Goal: Task Accomplishment & Management: Manage account settings

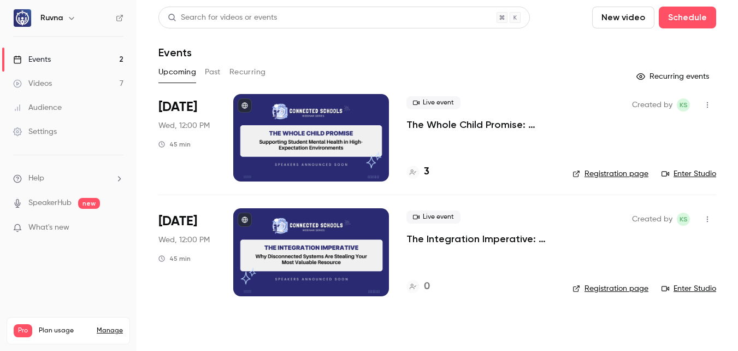
click at [429, 132] on div "Live event The Whole Child Promise: Supporting Student Mental Health in High-Ex…" at bounding box center [480, 137] width 149 height 87
click at [435, 127] on p "The Whole Child Promise: Supporting Student Mental Health in High-Expectation E…" at bounding box center [480, 124] width 149 height 13
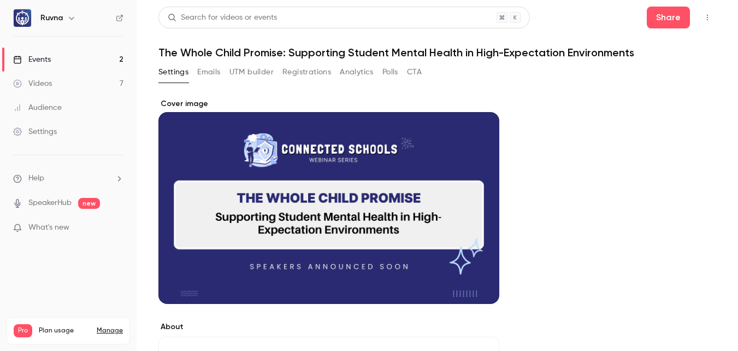
click at [303, 78] on button "Registrations" at bounding box center [306, 71] width 49 height 17
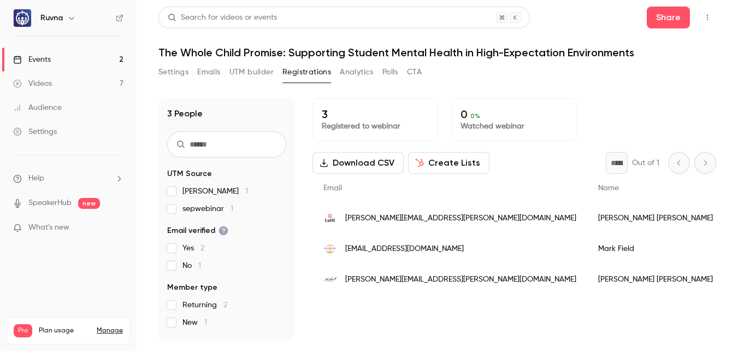
click at [168, 72] on button "Settings" at bounding box center [173, 71] width 30 height 17
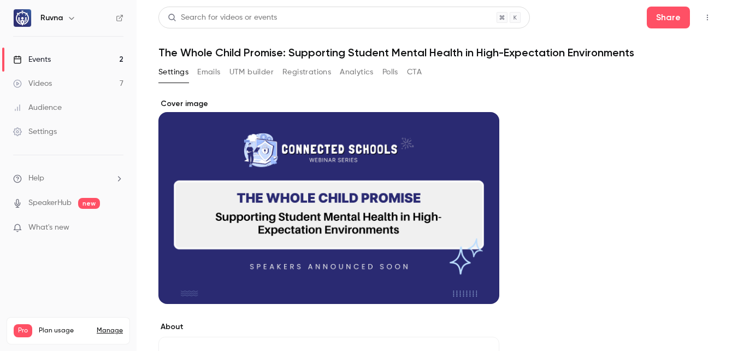
click at [112, 55] on link "Events 2" at bounding box center [68, 59] width 136 height 24
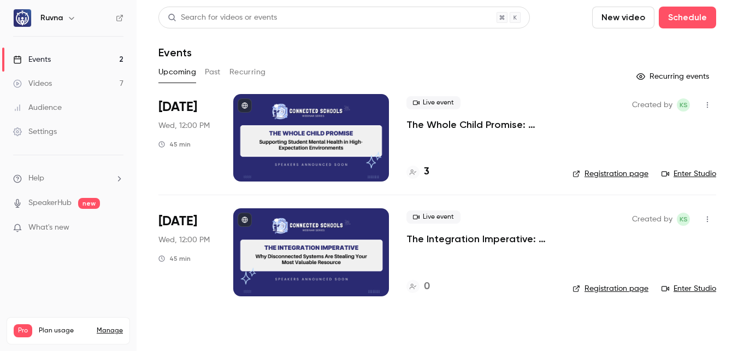
click at [112, 88] on link "Videos 7" at bounding box center [68, 84] width 136 height 24
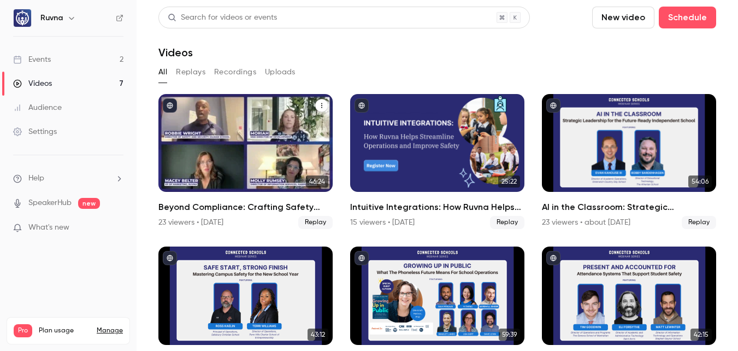
click at [241, 207] on h2 "Beyond Compliance: Crafting Safety Protocols That Preserve School Culture" at bounding box center [245, 206] width 174 height 13
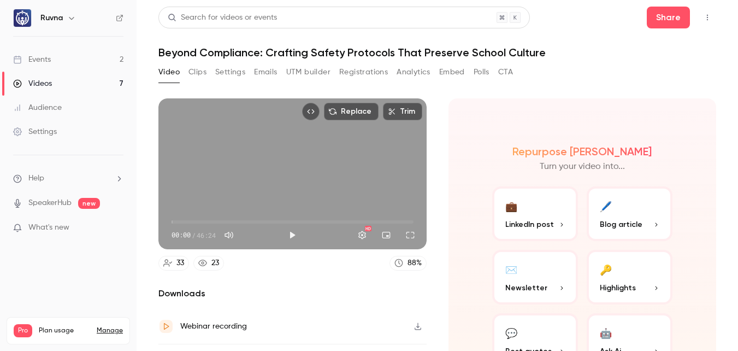
click at [405, 72] on button "Analytics" at bounding box center [413, 71] width 34 height 17
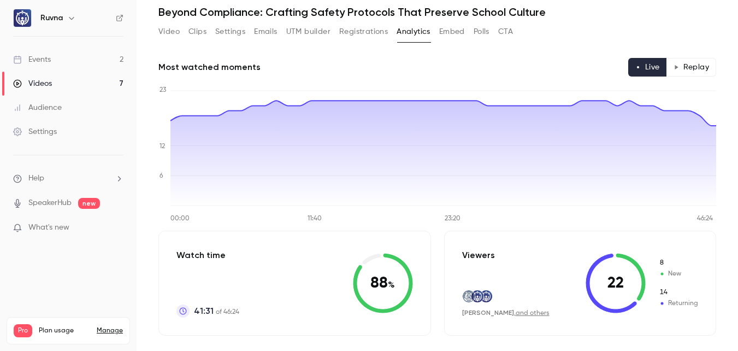
scroll to position [26, 0]
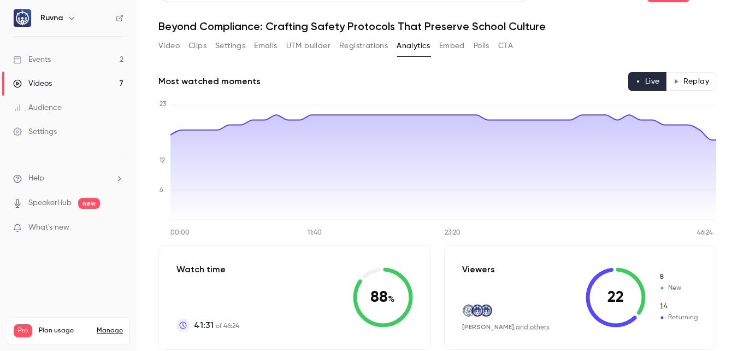
click at [373, 43] on button "Registrations" at bounding box center [363, 45] width 49 height 17
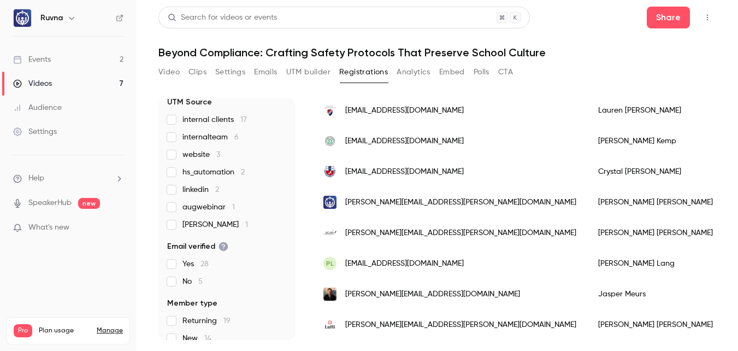
scroll to position [149, 0]
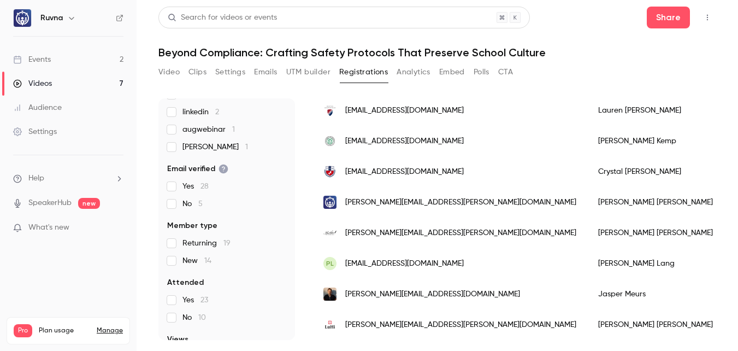
click at [407, 69] on button "Analytics" at bounding box center [413, 71] width 34 height 17
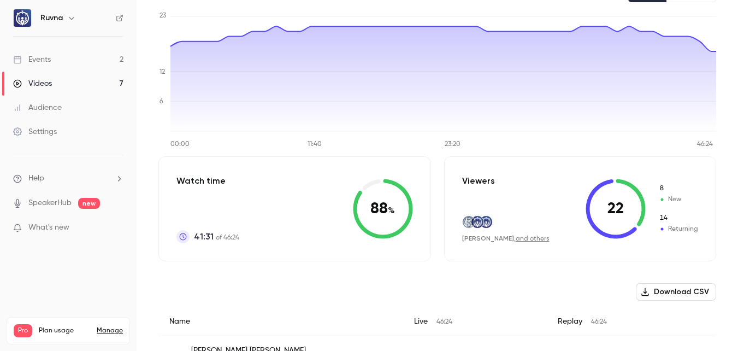
scroll to position [130, 0]
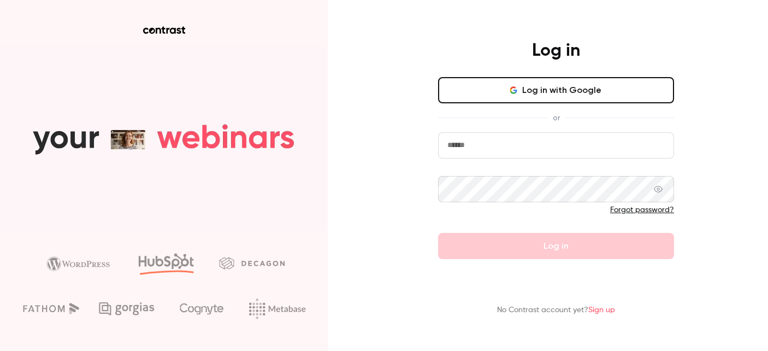
click at [589, 100] on button "Log in with Google" at bounding box center [556, 90] width 236 height 26
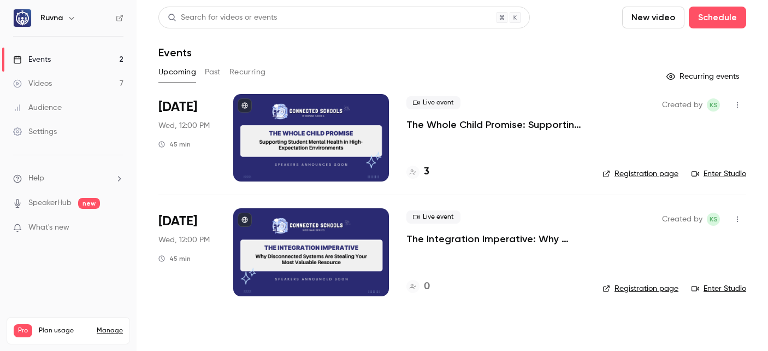
click at [92, 82] on link "Videos 7" at bounding box center [68, 84] width 136 height 24
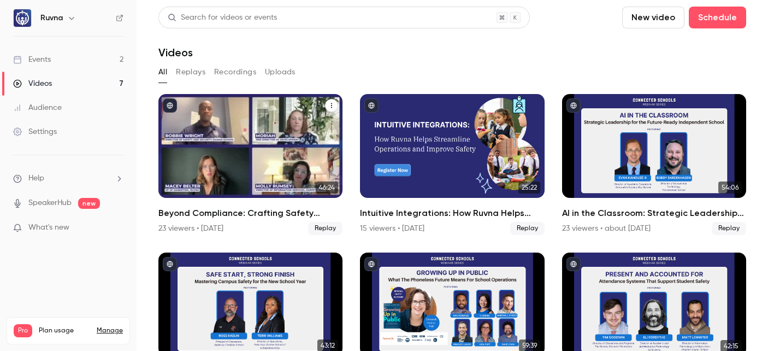
click at [212, 207] on h2 "Beyond Compliance: Crafting Safety Protocols That Preserve School Culture" at bounding box center [250, 212] width 184 height 13
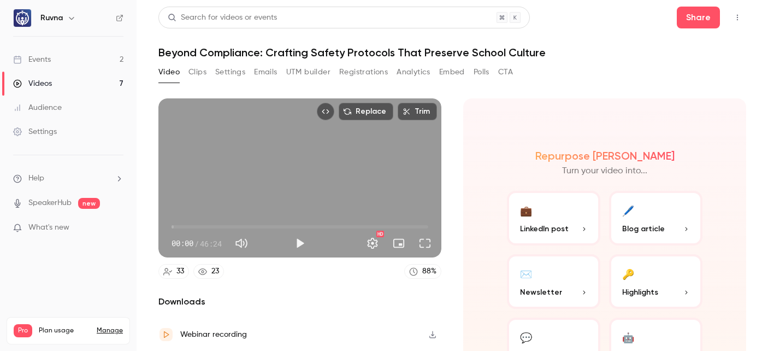
click at [352, 75] on button "Registrations" at bounding box center [363, 71] width 49 height 17
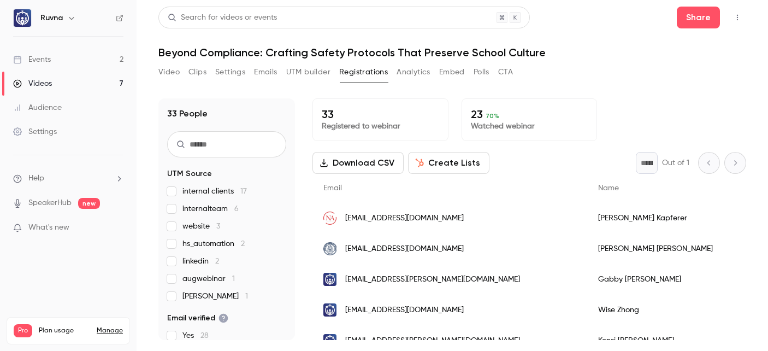
click at [241, 135] on input "text" at bounding box center [226, 144] width 119 height 26
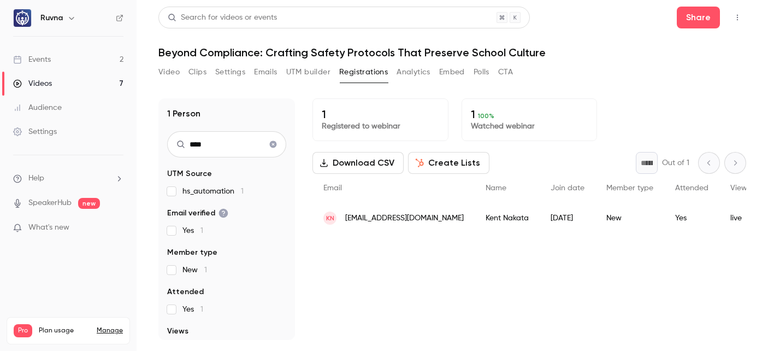
click at [238, 145] on input "****" at bounding box center [226, 144] width 119 height 26
type input "*****"
